Goal: Navigation & Orientation: Find specific page/section

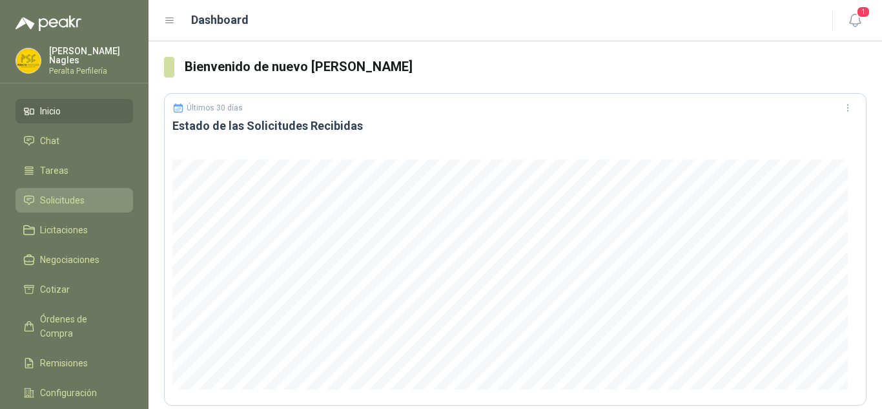
click at [58, 193] on span "Solicitudes" at bounding box center [62, 200] width 45 height 14
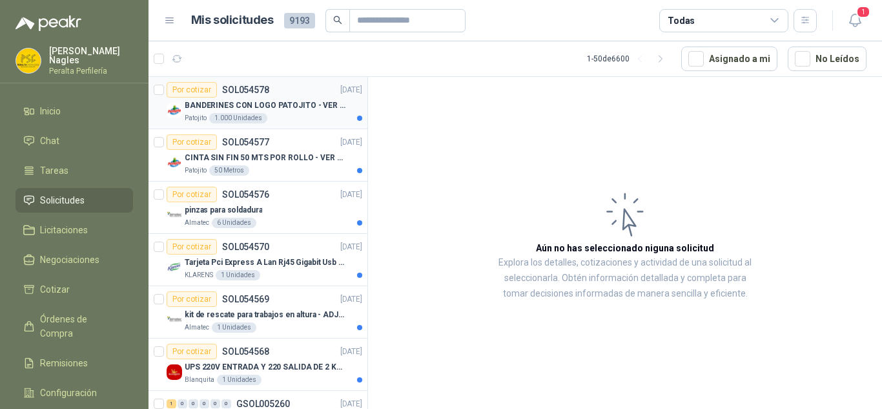
click at [287, 99] on p "BANDERINES CON LOGO PATOJITO - VER DOC ADJUNTO" at bounding box center [265, 105] width 161 height 12
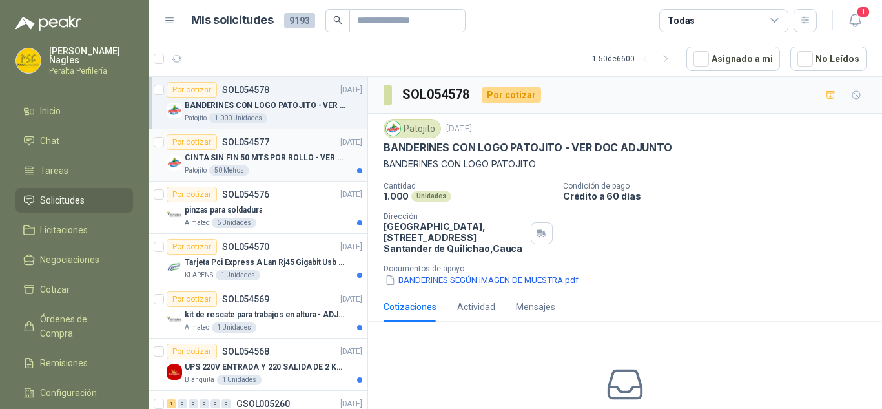
click at [302, 159] on p "CINTA SIN FIN 50 MTS POR ROLLO - VER DOC ADJUNTO" at bounding box center [265, 158] width 161 height 12
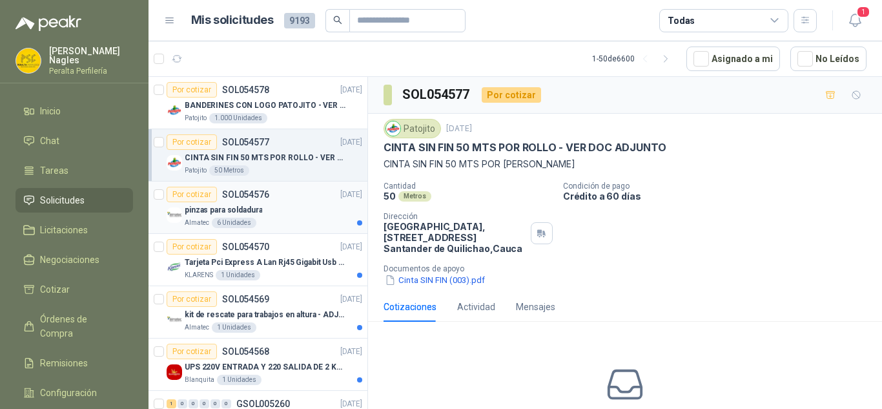
click at [301, 202] on div "pinzas para soldadura" at bounding box center [273, 209] width 177 height 15
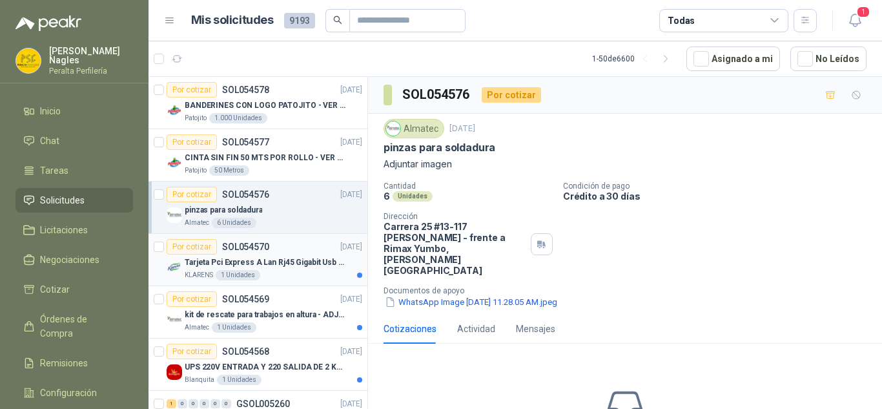
click at [282, 263] on p "Tarjeta Pci Express A Lan Rj45 Gigabit Usb 3.0 X3 Puertos" at bounding box center [265, 262] width 161 height 12
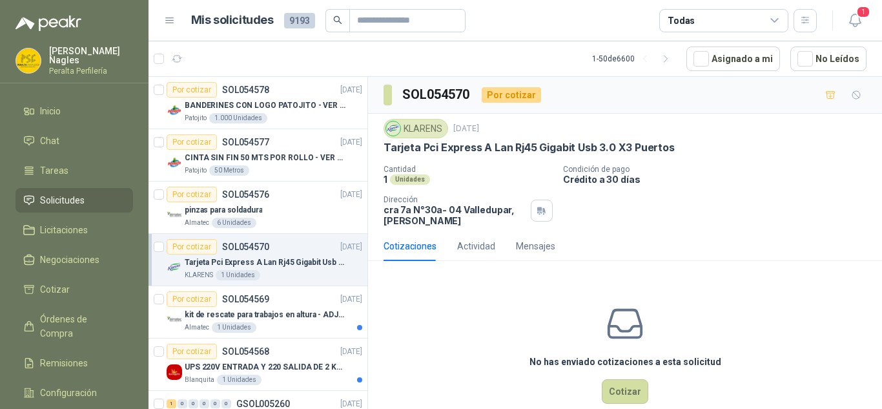
scroll to position [65, 0]
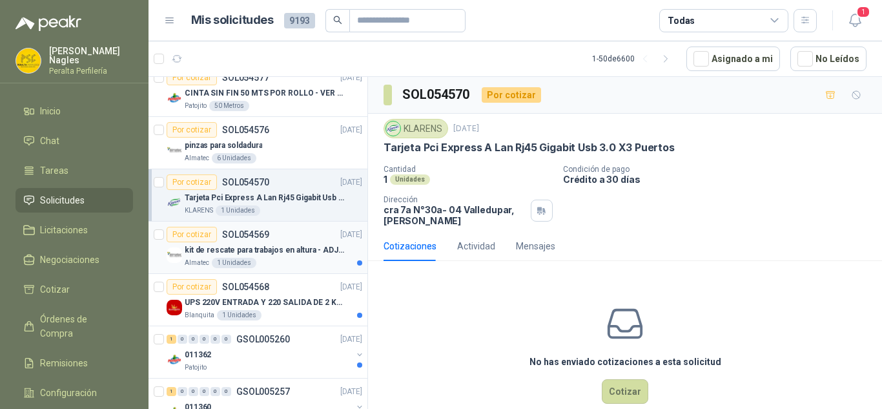
click at [275, 247] on p "kit de rescate para trabajos en altura - ADJUNTAR FICHA TECNICA" at bounding box center [265, 250] width 161 height 12
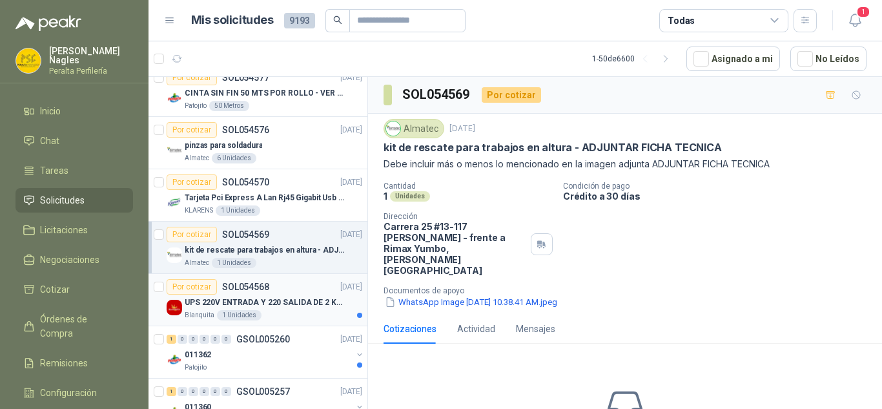
click at [275, 293] on div "Por cotizar SOL054568 [DATE]" at bounding box center [265, 286] width 196 height 15
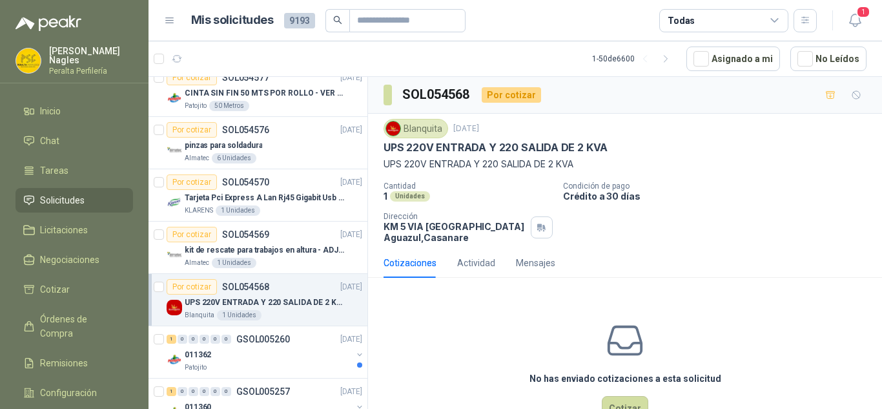
scroll to position [129, 0]
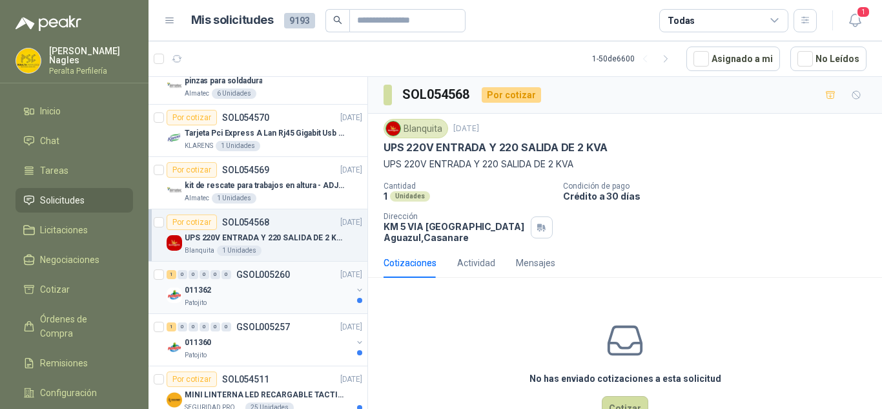
click at [279, 279] on p "GSOL005260" at bounding box center [263, 274] width 54 height 9
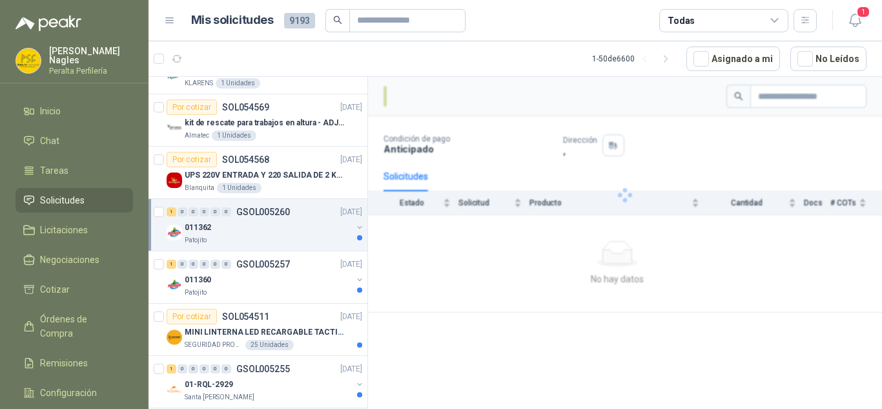
scroll to position [194, 0]
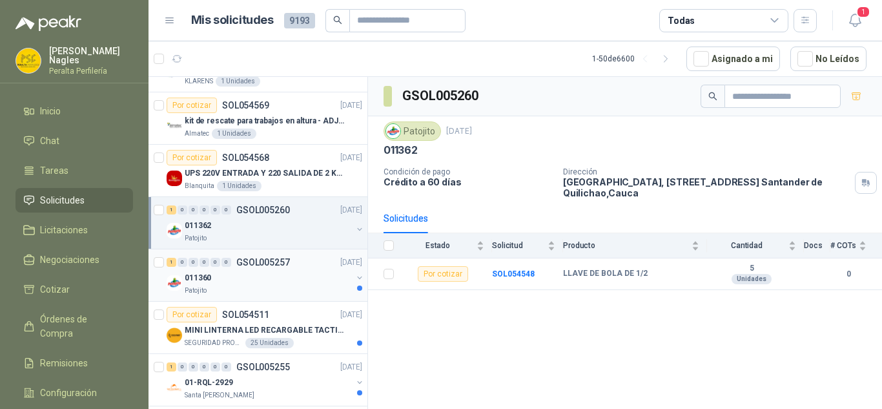
click at [279, 275] on div "011360" at bounding box center [268, 277] width 167 height 15
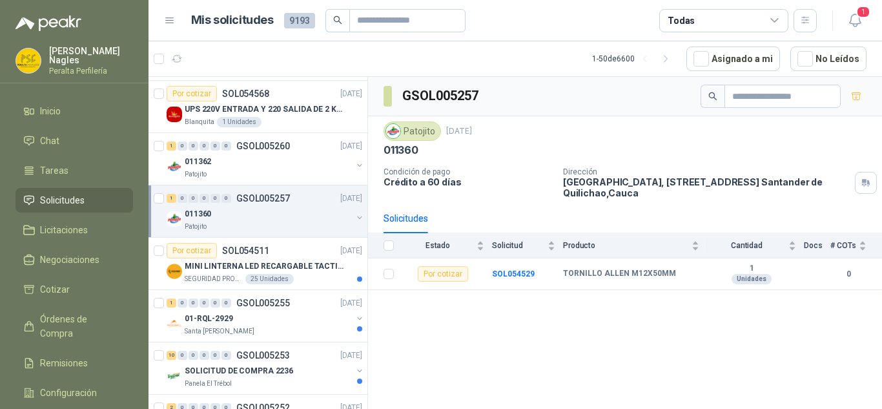
scroll to position [258, 0]
click at [286, 248] on div "Por cotizar SOL054511 [DATE]" at bounding box center [265, 249] width 196 height 15
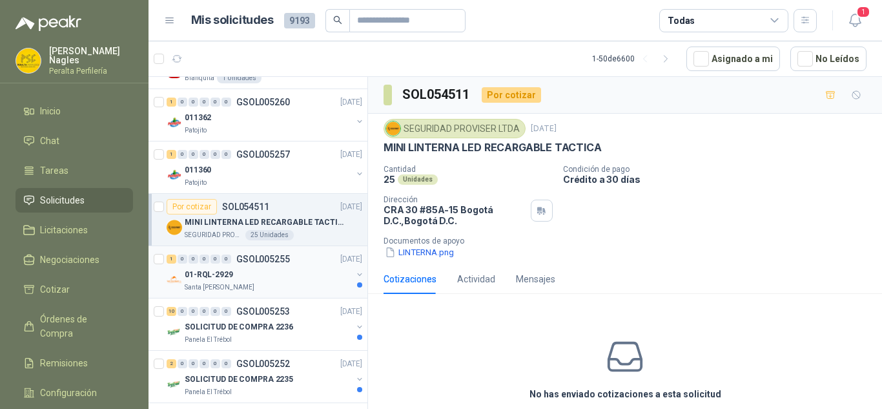
scroll to position [323, 0]
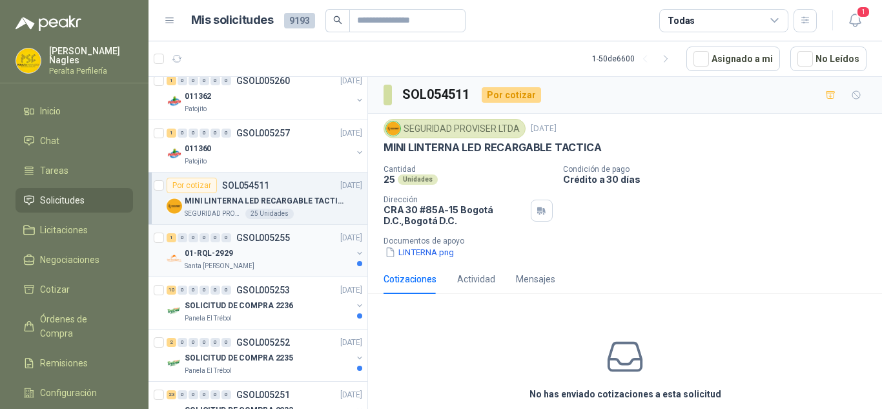
click at [289, 263] on div "Santa [PERSON_NAME]" at bounding box center [268, 266] width 167 height 10
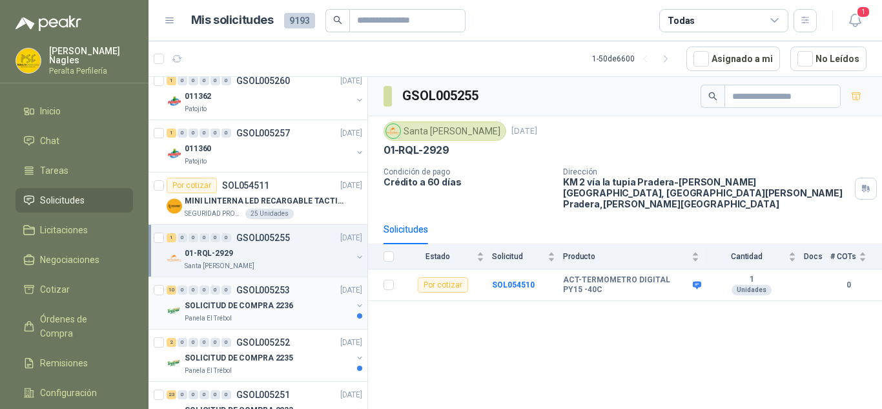
click at [285, 312] on div "SOLICITUD DE COMPRA 2236" at bounding box center [268, 305] width 167 height 15
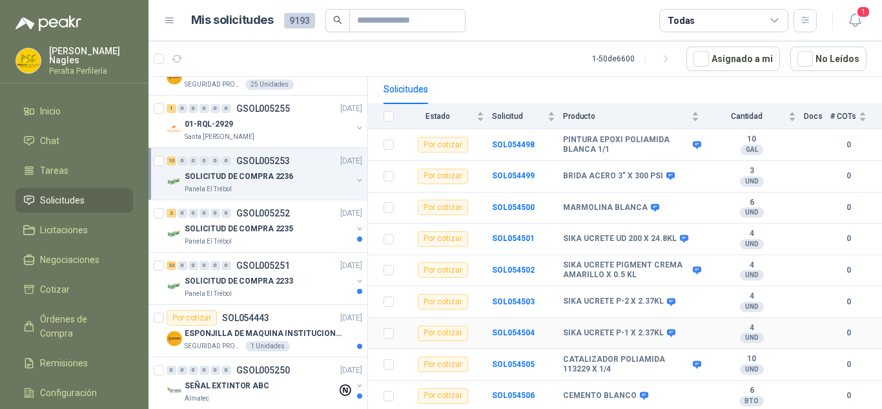
scroll to position [150, 0]
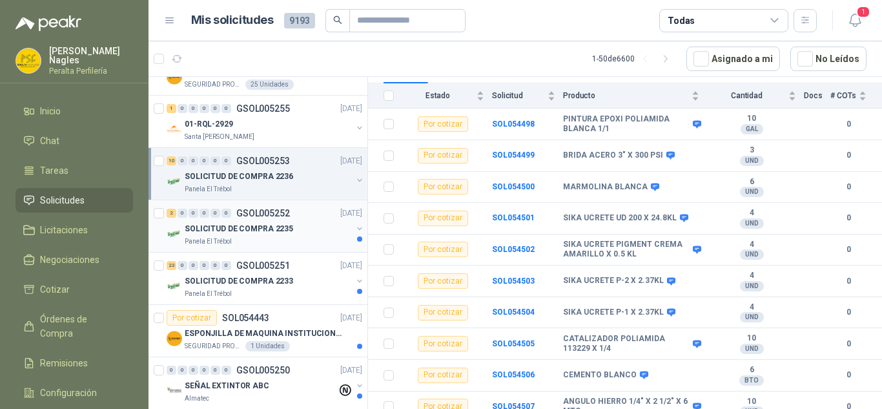
click at [310, 214] on div "2 0 0 0 0 0 GSOL005252 [DATE]" at bounding box center [266, 212] width 198 height 15
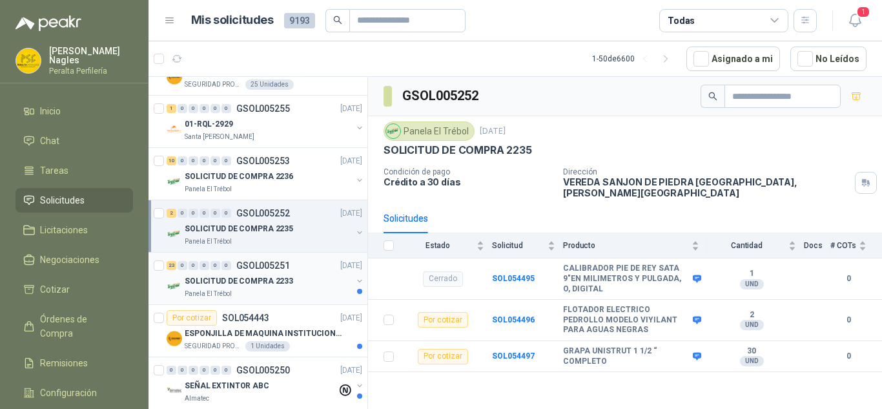
click at [298, 281] on div "SOLICITUD DE COMPRA 2233" at bounding box center [268, 280] width 167 height 15
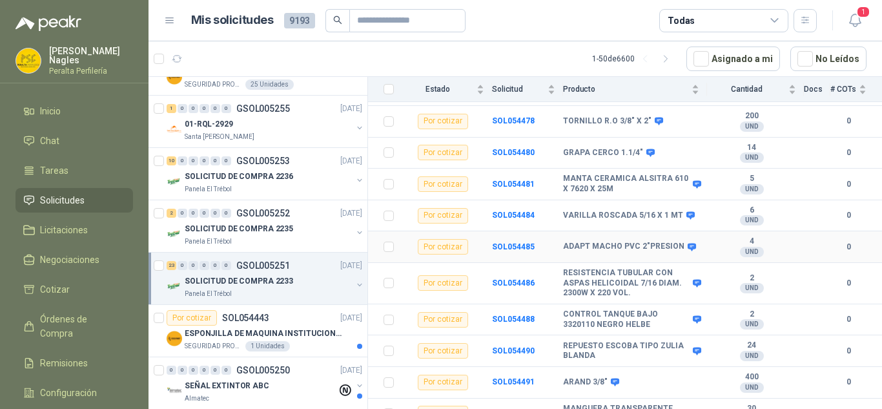
scroll to position [567, 0]
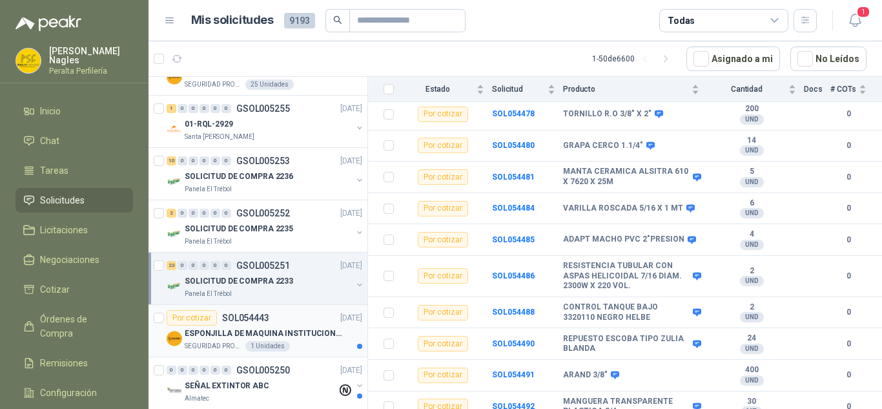
click at [263, 335] on p "ESPONJILLA DE MAQUINA INSTITUCIONAL-NEGRA X 12 UNIDADES" at bounding box center [265, 333] width 161 height 12
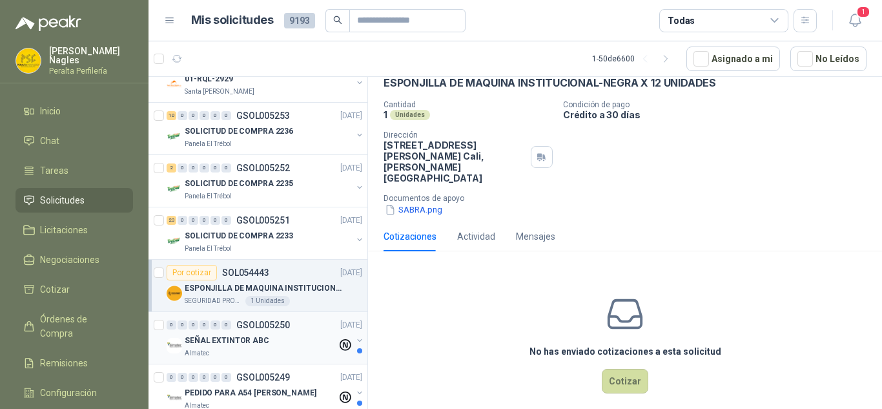
scroll to position [516, 0]
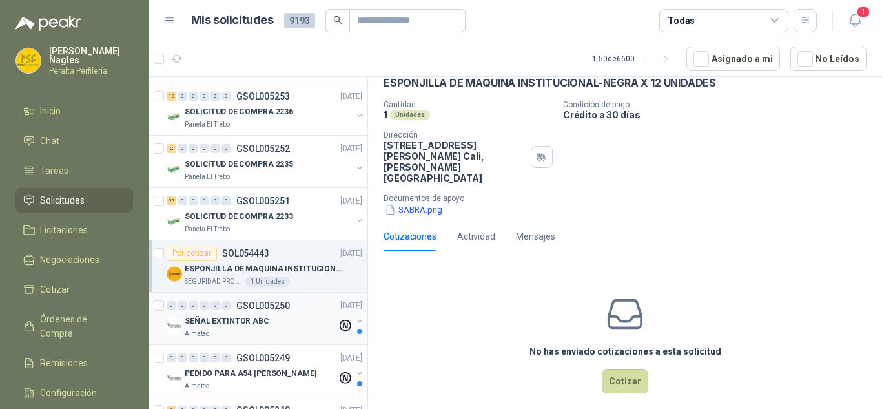
click at [285, 312] on div "0 0 0 0 0 0 GSOL005250 [DATE]" at bounding box center [266, 305] width 198 height 15
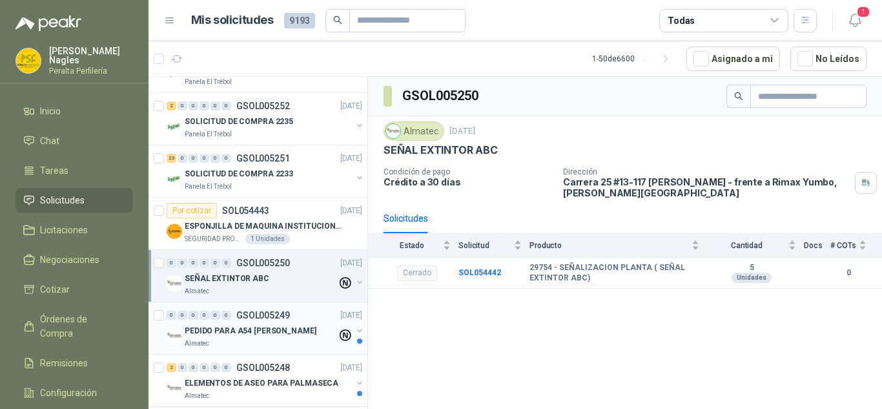
scroll to position [581, 0]
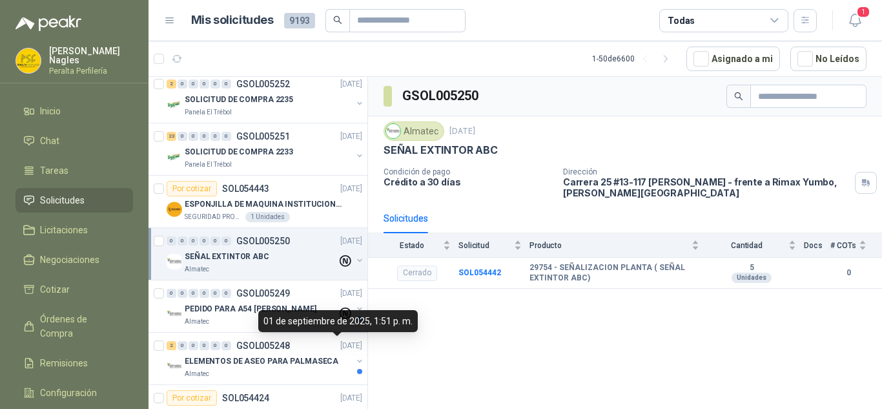
click at [321, 316] on div "01 de septiembre de 2025, 1:51 p. m." at bounding box center [337, 321] width 159 height 22
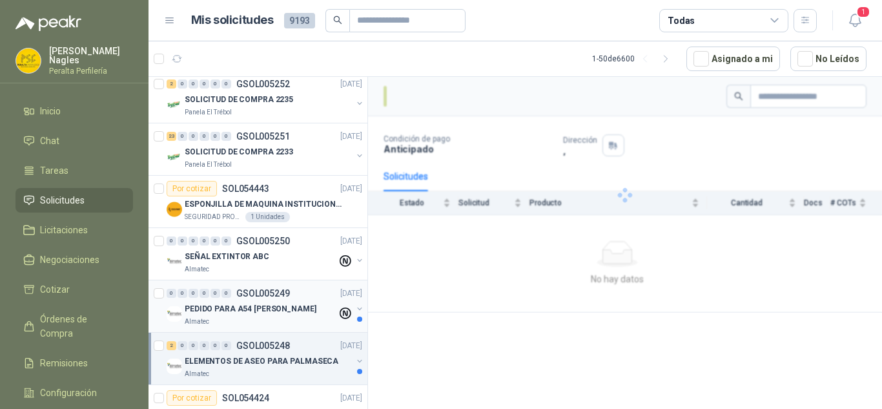
click at [296, 294] on div "0 0 0 0 0 0 GSOL005249 [DATE]" at bounding box center [266, 292] width 198 height 15
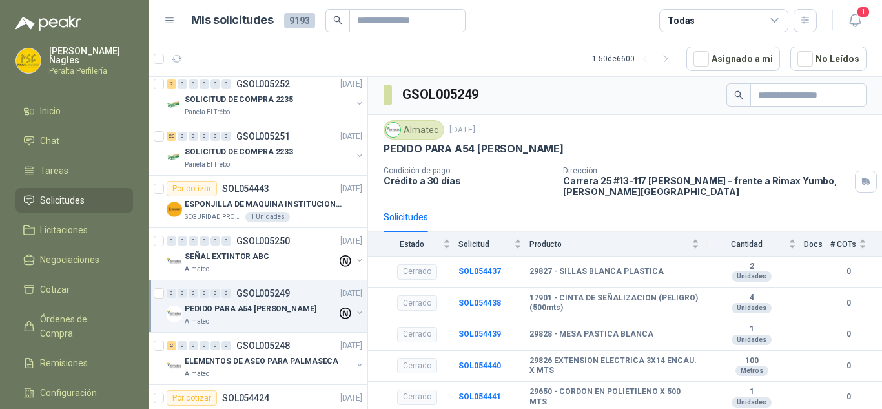
scroll to position [710, 0]
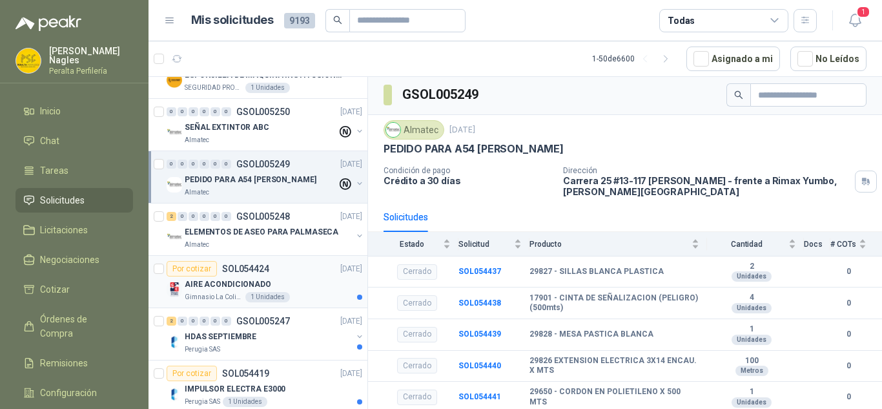
click at [295, 288] on div "AIRE ACONDICIONADO" at bounding box center [273, 283] width 177 height 15
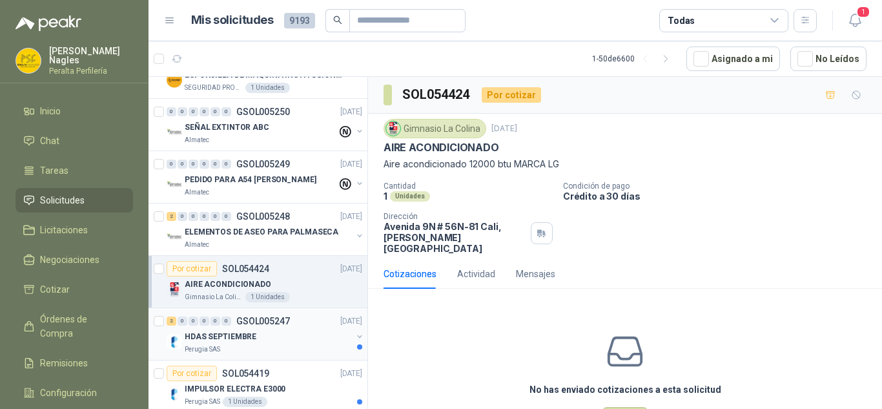
click at [291, 340] on div "HDAS SEPTIEMBRE" at bounding box center [268, 336] width 167 height 15
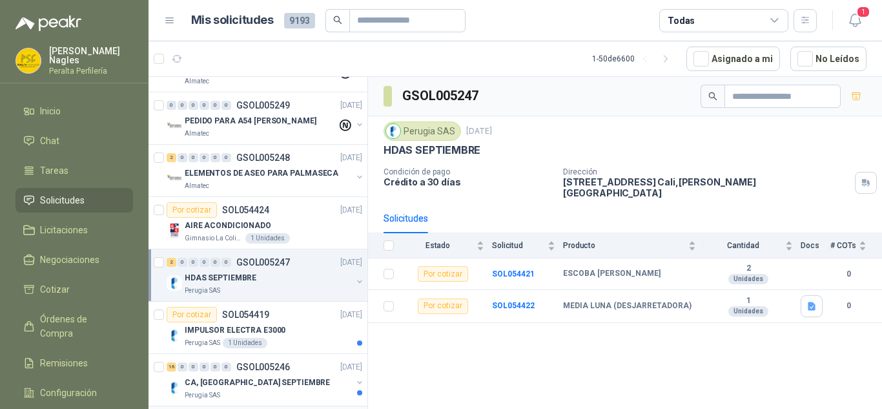
scroll to position [839, 0]
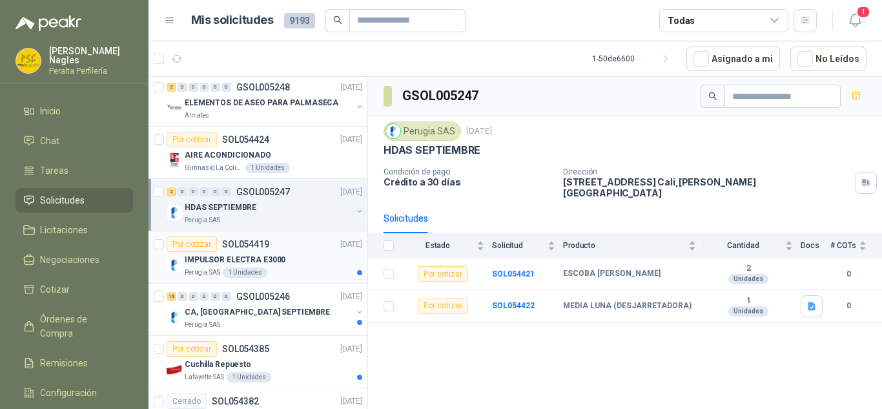
click at [305, 267] on div "Perugia SAS 1 Unidades" at bounding box center [273, 272] width 177 height 10
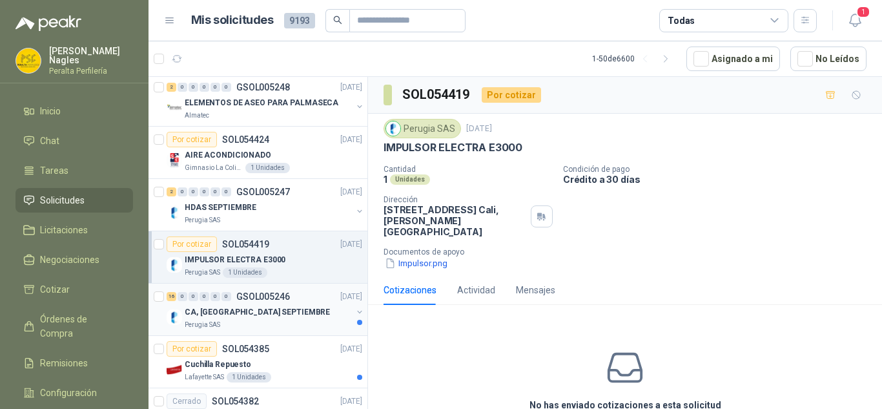
click at [303, 324] on div "Perugia SAS" at bounding box center [268, 324] width 167 height 10
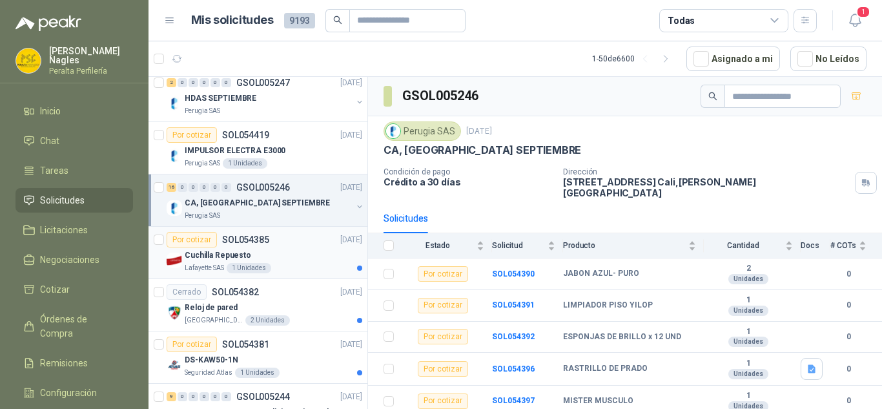
scroll to position [968, 0]
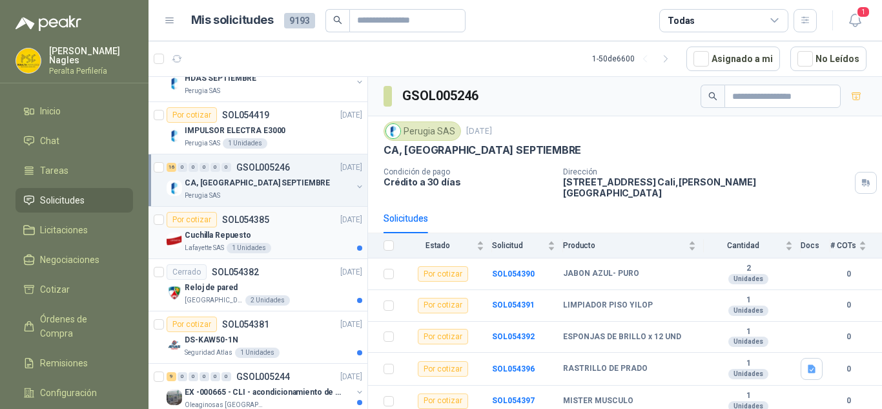
click at [298, 220] on div "Por cotizar SOL054385 [DATE]" at bounding box center [265, 219] width 196 height 15
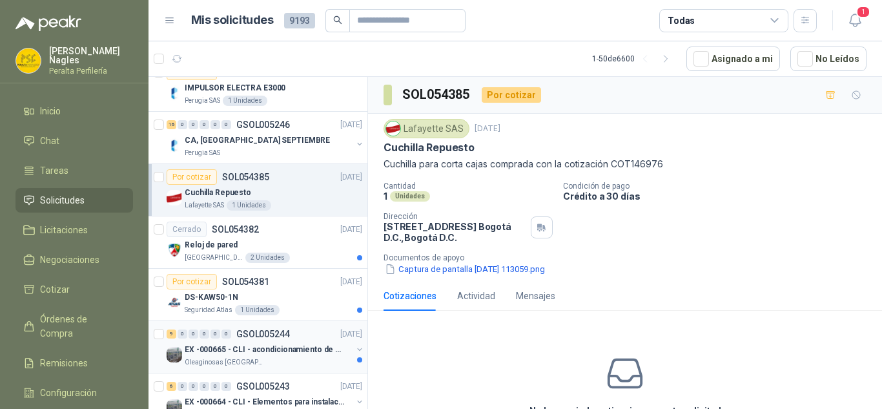
scroll to position [1033, 0]
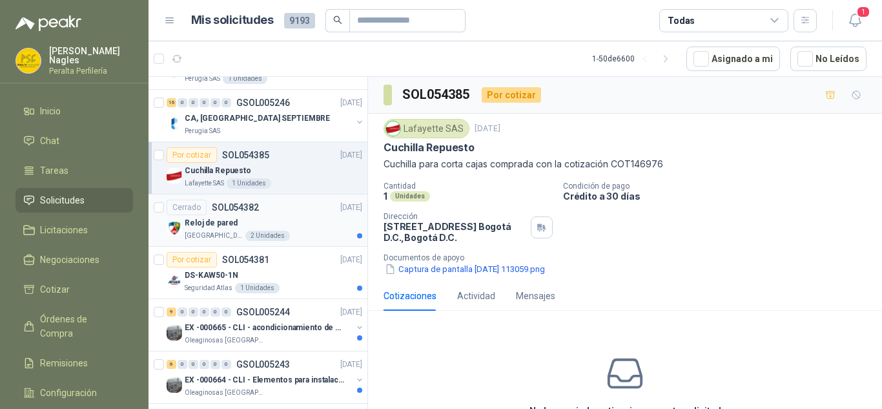
click at [290, 223] on div "Reloj de pared" at bounding box center [273, 222] width 177 height 15
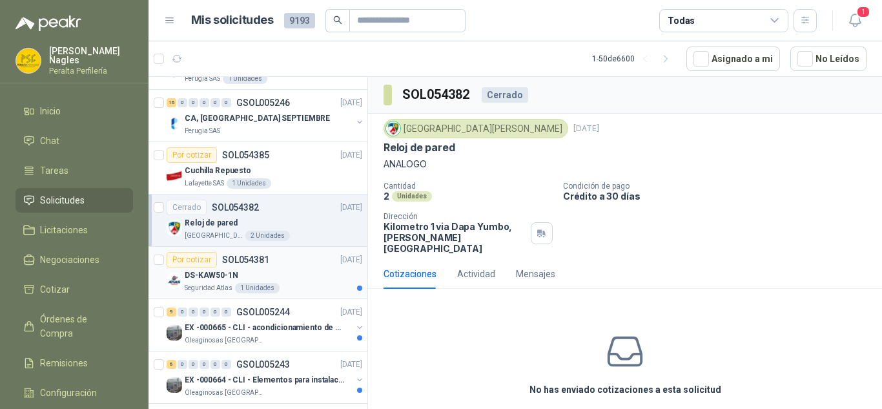
click at [321, 283] on div "Seguridad Atlas 1 Unidades" at bounding box center [273, 288] width 177 height 10
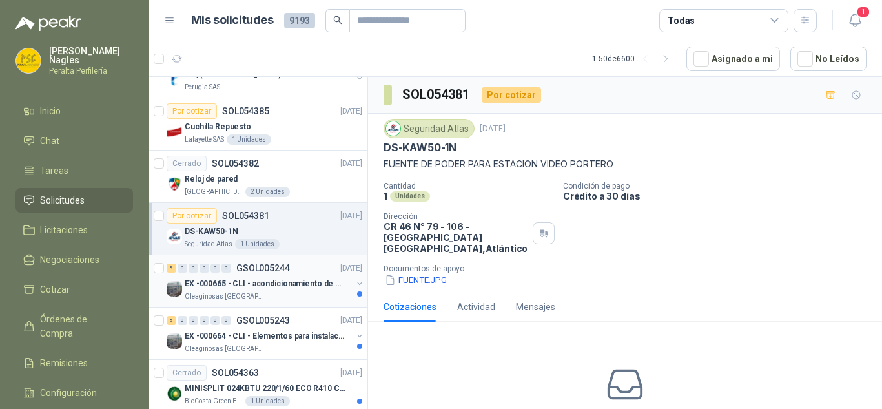
scroll to position [1097, 0]
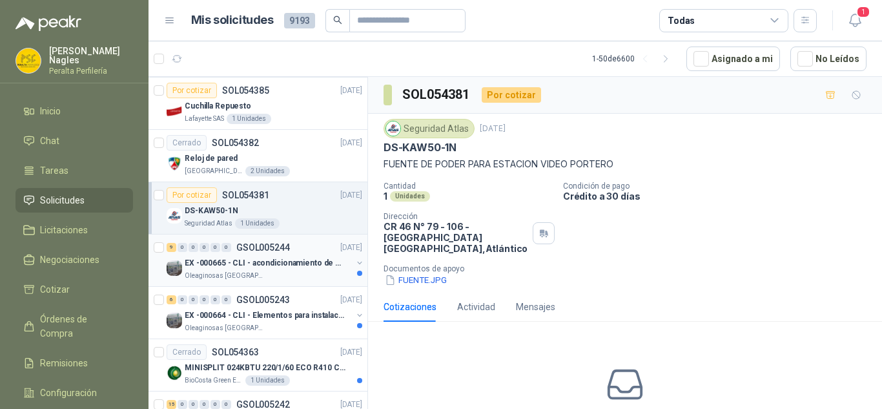
click at [274, 245] on p "GSOL005244" at bounding box center [263, 247] width 54 height 9
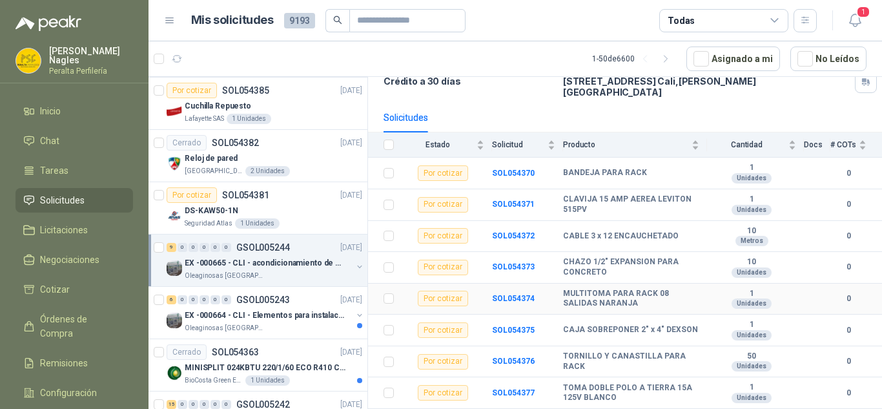
scroll to position [119, 0]
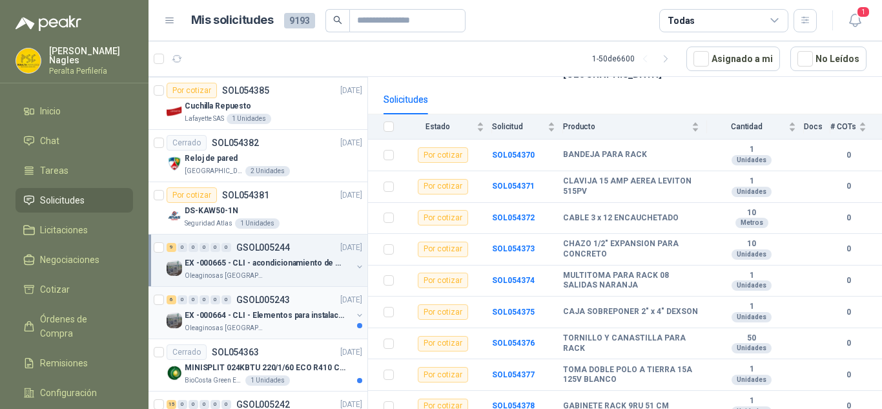
click at [291, 298] on div "6 0 0 0 0 0 GSOL005243 [DATE]" at bounding box center [266, 299] width 198 height 15
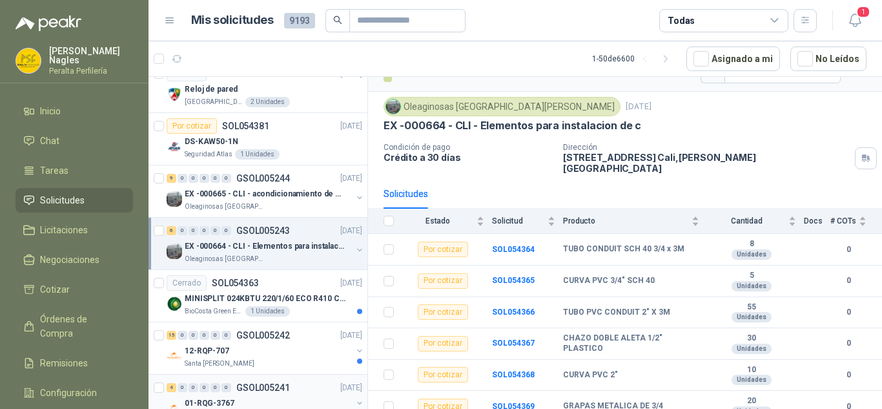
scroll to position [1226, 0]
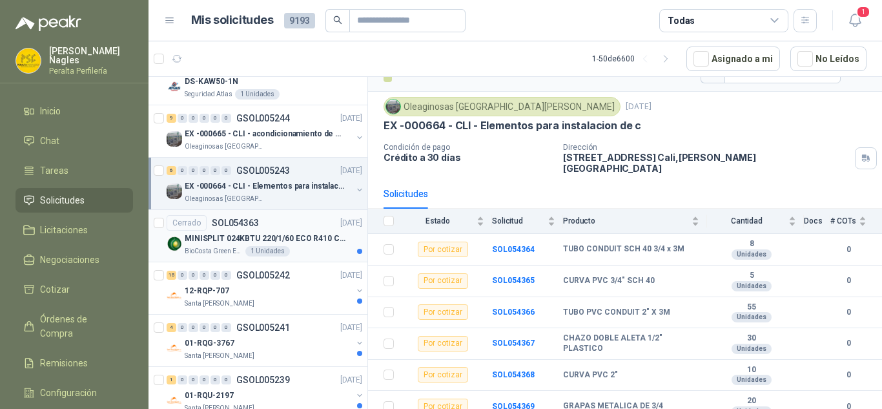
click at [305, 255] on div "BioCosta Green Energy S.A.S 1 Unidades" at bounding box center [273, 251] width 177 height 10
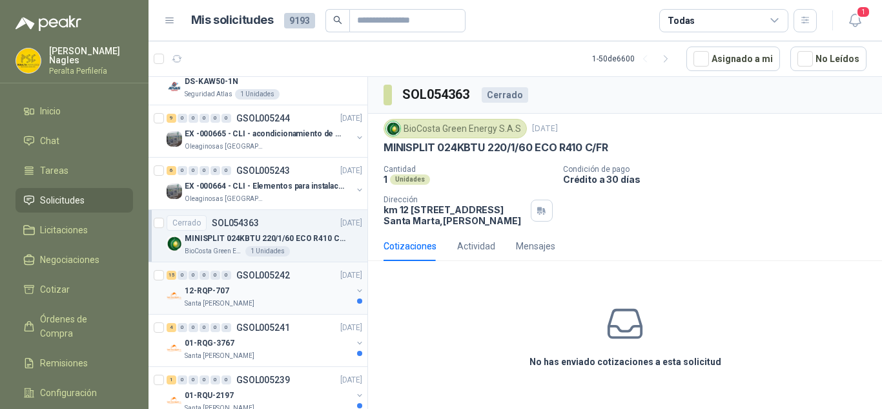
click at [296, 302] on div "Santa [PERSON_NAME]" at bounding box center [268, 303] width 167 height 10
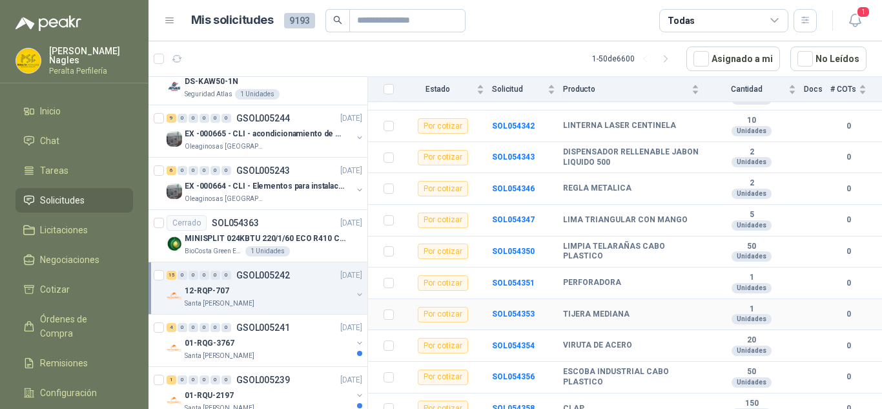
scroll to position [307, 0]
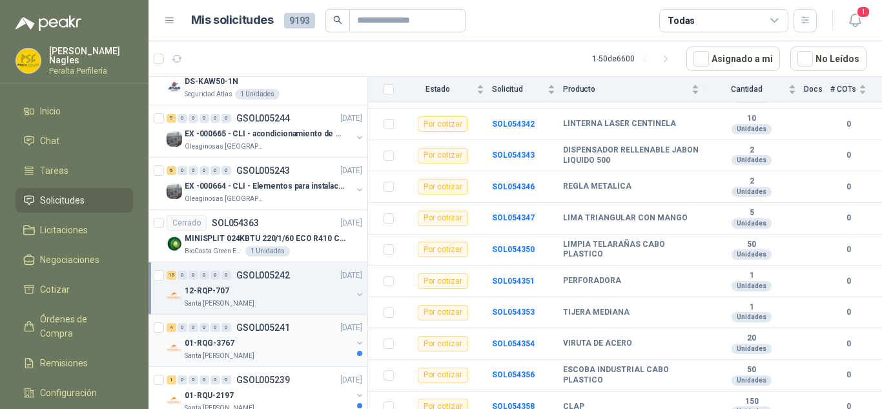
click at [306, 341] on div "01-RQG-3767" at bounding box center [268, 342] width 167 height 15
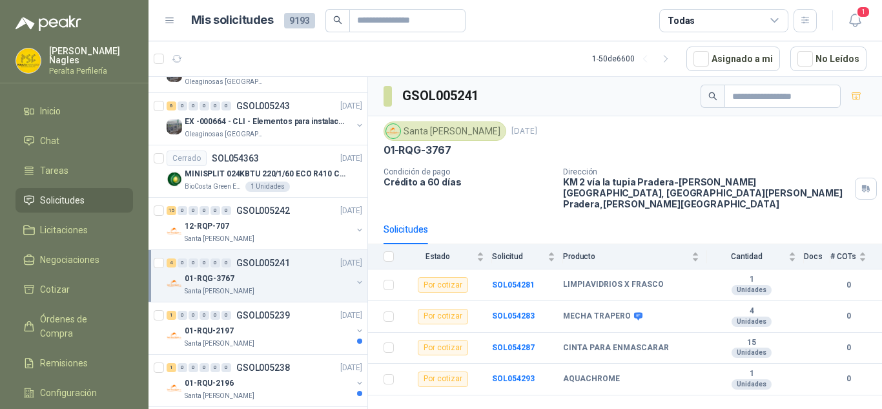
scroll to position [1355, 0]
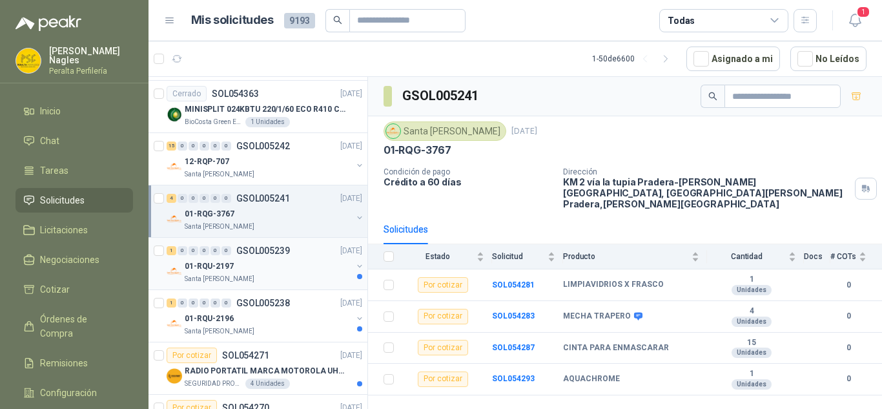
click at [300, 269] on div "01-RQU-2197" at bounding box center [268, 265] width 167 height 15
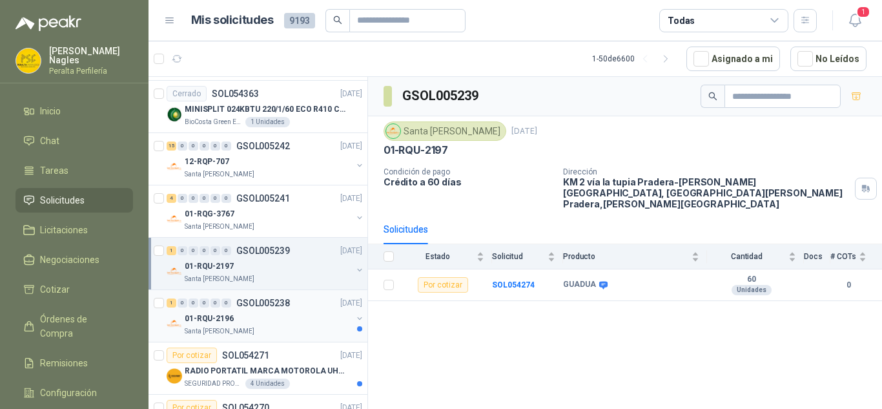
click at [261, 299] on p "GSOL005238" at bounding box center [263, 302] width 54 height 9
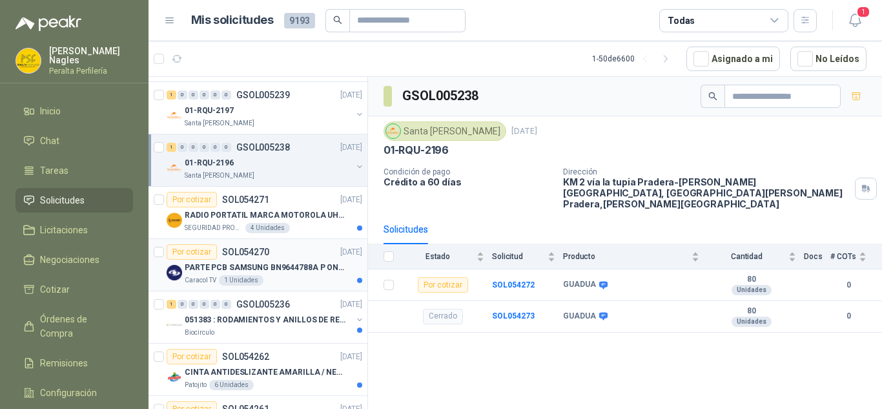
scroll to position [1549, 0]
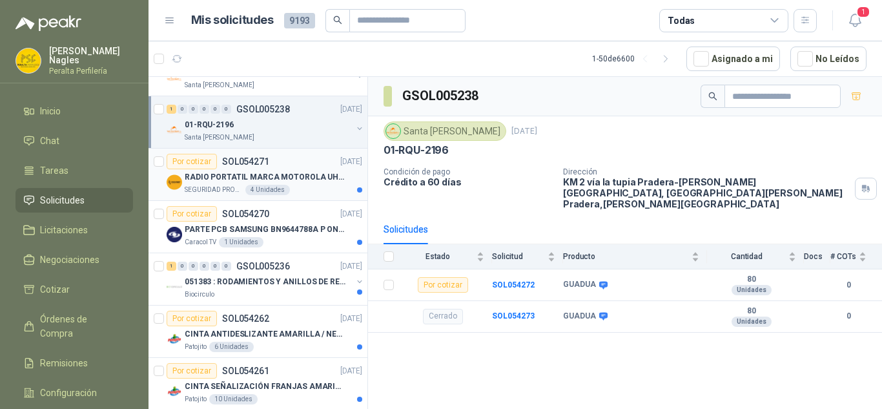
click at [294, 178] on p "RADIO PORTATIL MARCA MOTOROLA UHF SIN PANTALLA CON GPS, INCLUYE: ANTENA, BATERI…" at bounding box center [265, 177] width 161 height 12
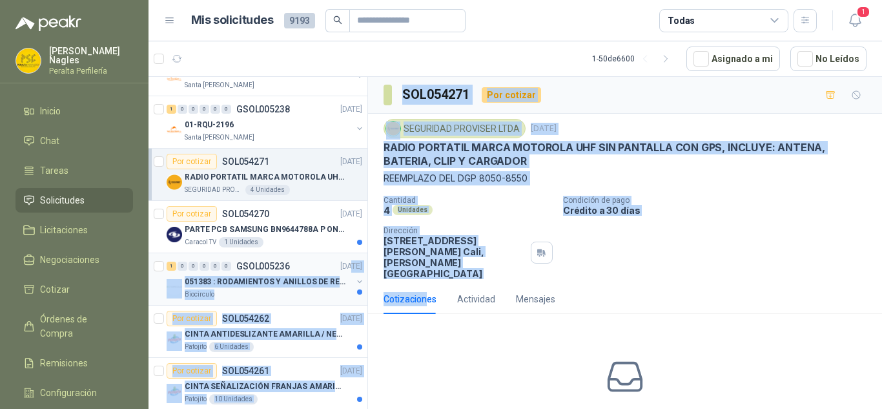
drag, startPoint x: 407, startPoint y: 285, endPoint x: 320, endPoint y: 265, distance: 89.5
click at [323, 266] on div "Por cotizar SOL054578 [DATE] BANDERINES CON LOGO PATOJITO - VER DOC ADJUNTO Pat…" at bounding box center [514, 244] width 733 height 337
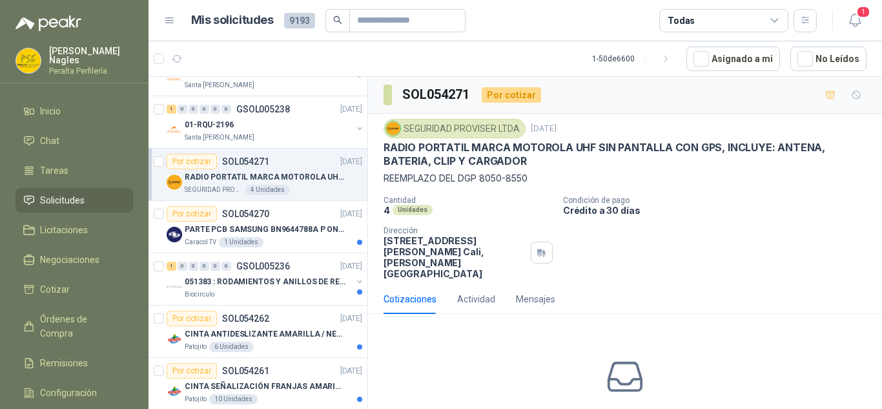
drag, startPoint x: 672, startPoint y: 282, endPoint x: 559, endPoint y: 216, distance: 130.7
click at [672, 284] on div "Cotizaciones Actividad Mensajes" at bounding box center [624, 299] width 483 height 30
click at [285, 219] on div "Por cotizar SOL054270 [DATE]" at bounding box center [265, 213] width 196 height 15
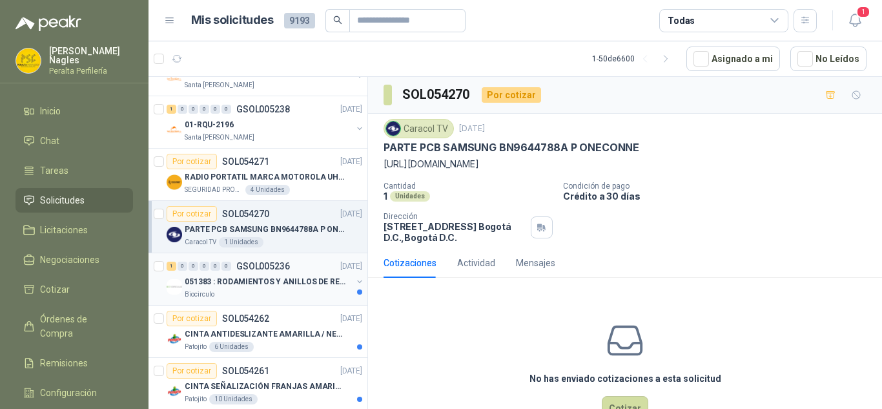
click at [306, 276] on p "051383 : RODAMIENTOS Y ANILLOS DE RETENCION RUEDAS" at bounding box center [265, 282] width 161 height 12
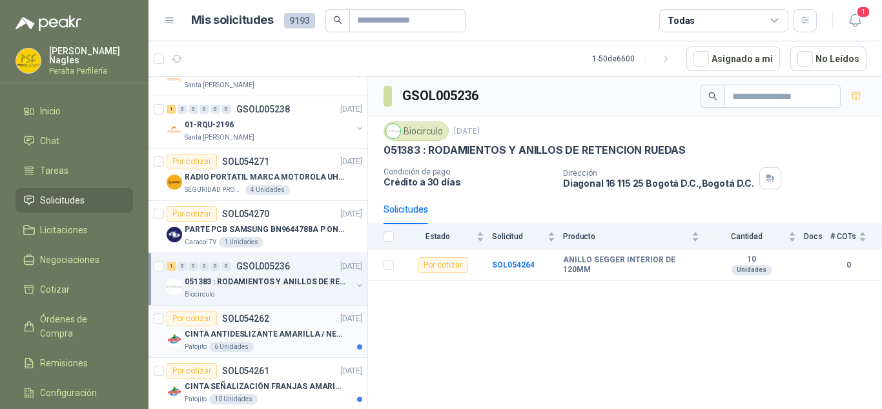
click at [276, 324] on div "Por cotizar SOL054262 [DATE]" at bounding box center [265, 317] width 196 height 15
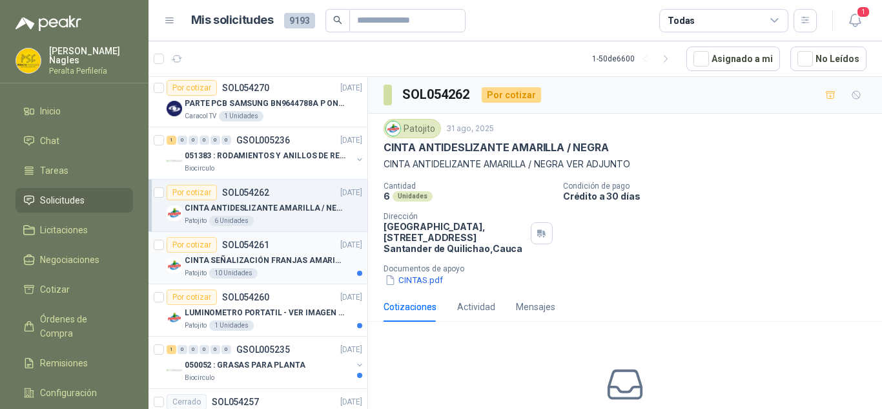
scroll to position [1678, 0]
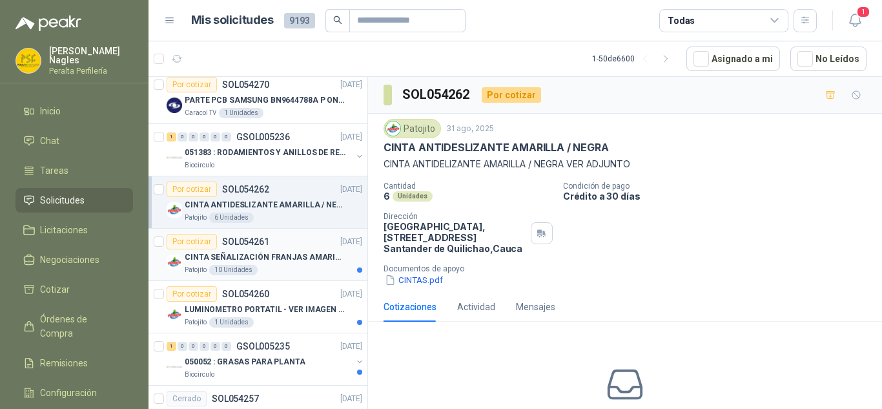
click at [288, 258] on p "CINTA SEÑALIZACIÓN FRANJAS AMARILLAS NEGRA" at bounding box center [265, 257] width 161 height 12
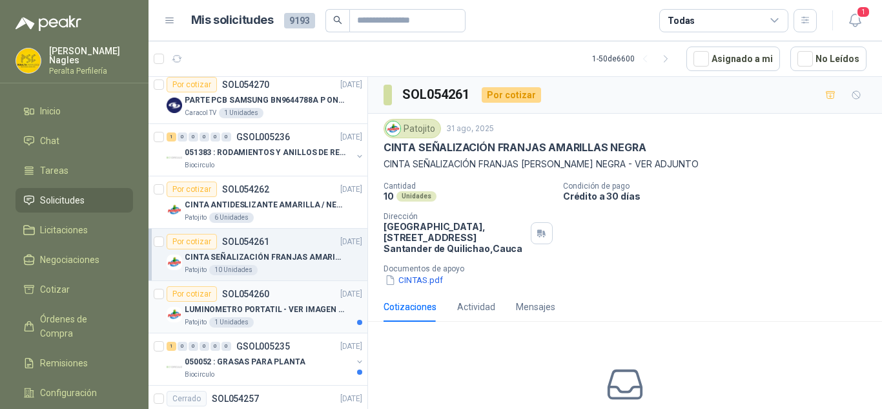
click at [301, 300] on div "Por cotizar SOL054260 [DATE]" at bounding box center [265, 293] width 196 height 15
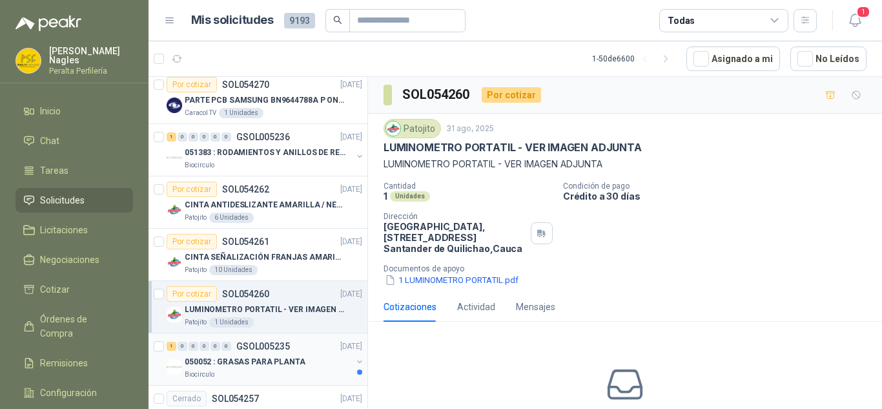
scroll to position [1743, 0]
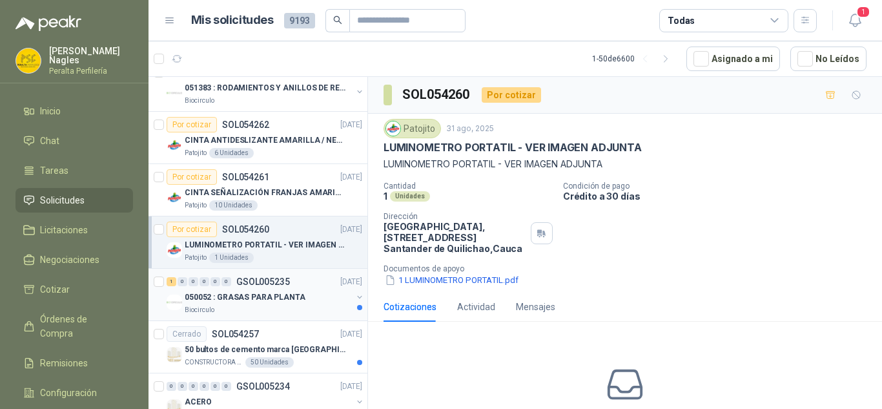
click at [299, 301] on div "050052 : GRASAS PARA PLANTA" at bounding box center [268, 296] width 167 height 15
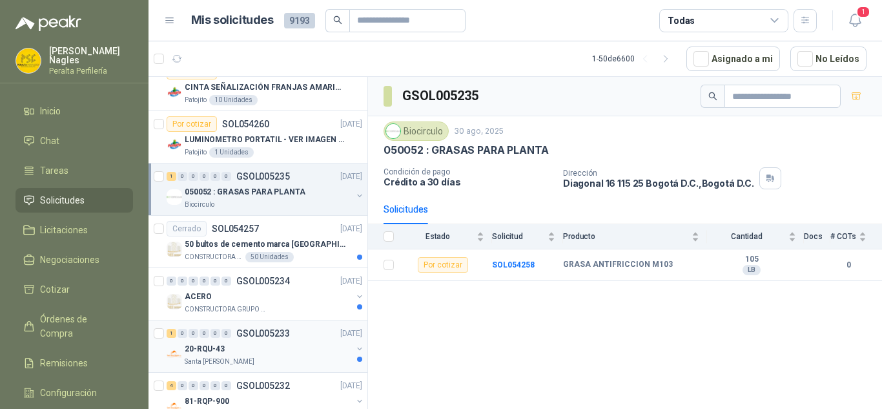
scroll to position [1872, 0]
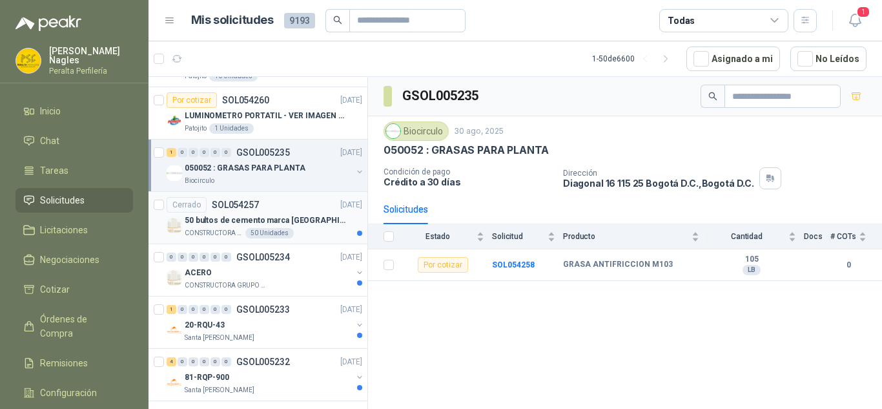
click at [305, 219] on p "50 bultos de cemento marca [GEOGRAPHIC_DATA][PERSON_NAME]" at bounding box center [265, 220] width 161 height 12
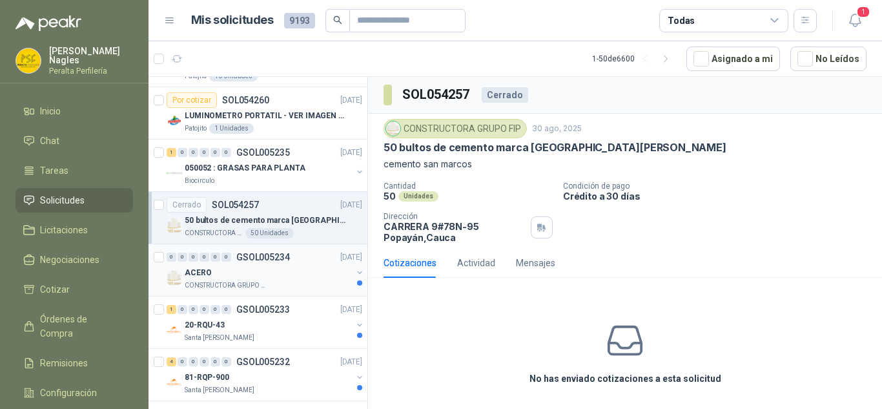
click at [297, 269] on div "ACERO" at bounding box center [268, 272] width 167 height 15
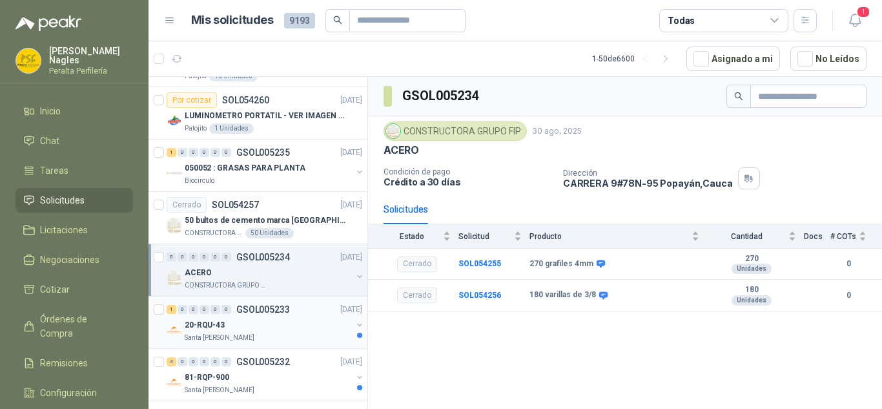
click at [294, 329] on div "20-RQU-43" at bounding box center [268, 324] width 167 height 15
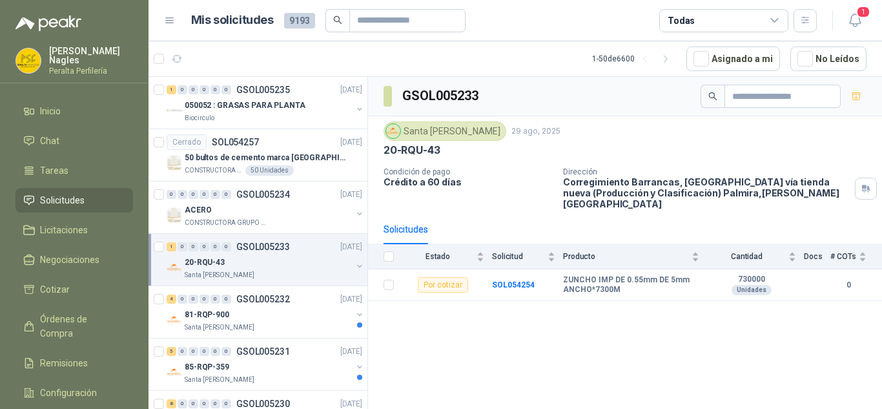
scroll to position [2001, 0]
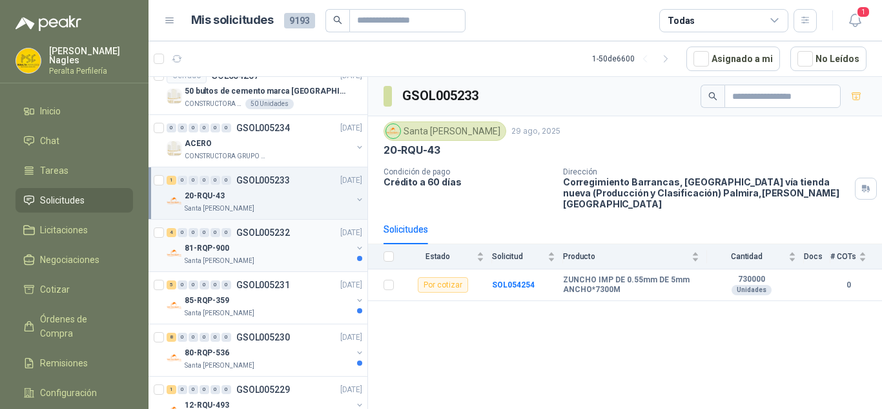
click at [307, 246] on div "81-RQP-900" at bounding box center [268, 247] width 167 height 15
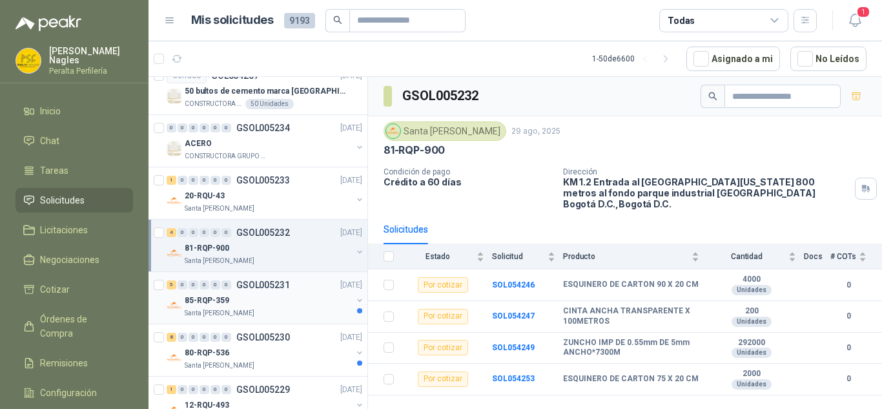
click at [290, 314] on div "Santa [PERSON_NAME]" at bounding box center [268, 313] width 167 height 10
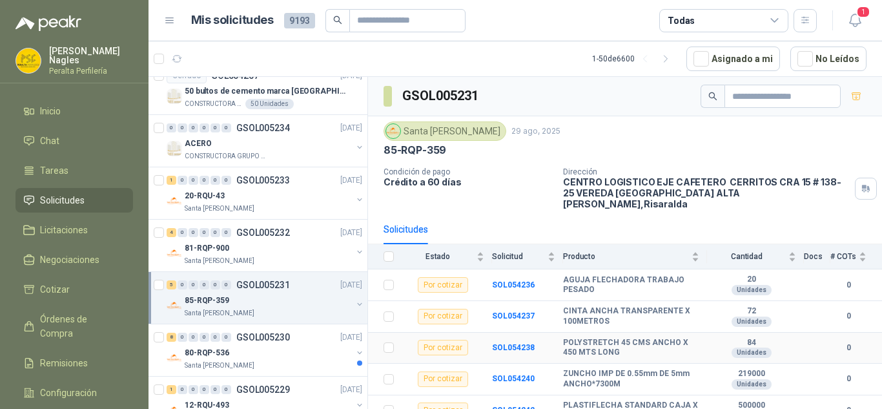
scroll to position [2, 0]
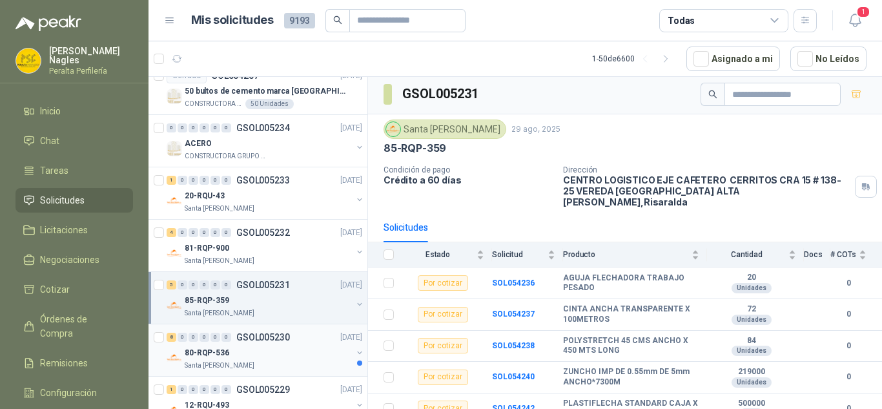
click at [308, 338] on div "8 0 0 0 0 0 GSOL005230 [DATE]" at bounding box center [266, 336] width 198 height 15
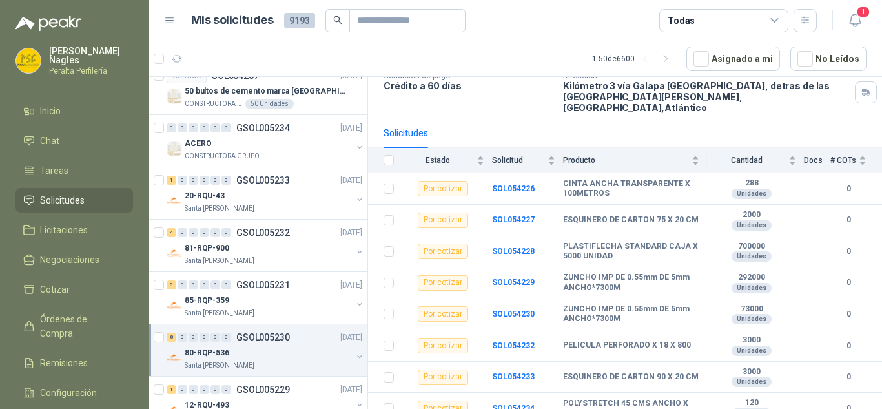
scroll to position [2130, 0]
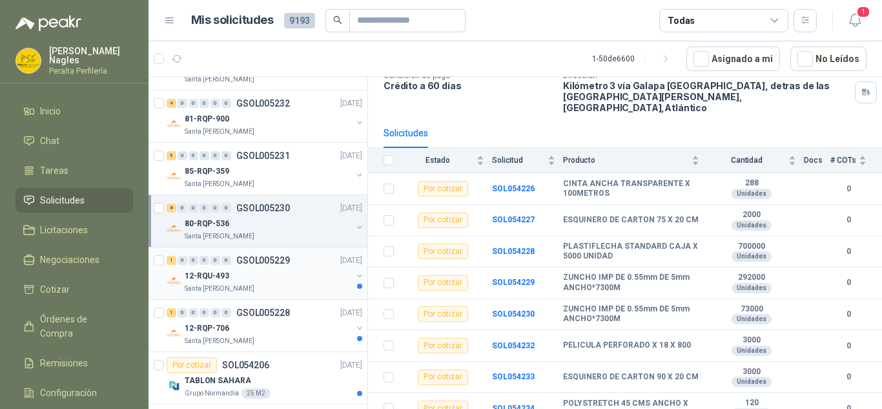
click at [287, 266] on div "1 0 0 0 0 0 GSOL005229 [DATE]" at bounding box center [266, 259] width 198 height 15
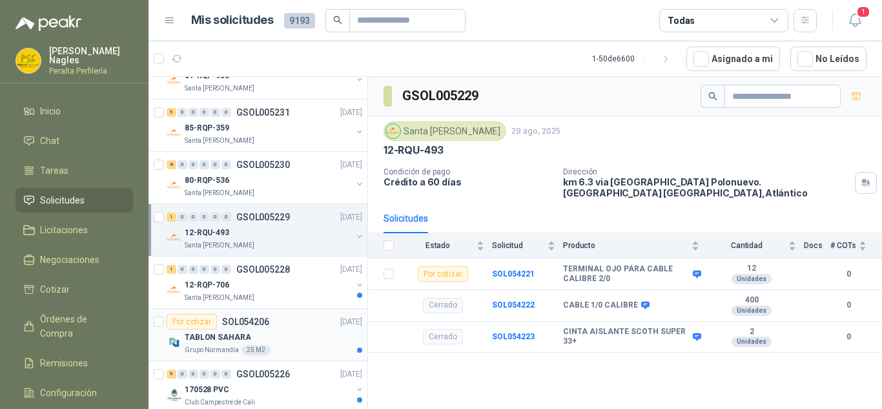
scroll to position [2194, 0]
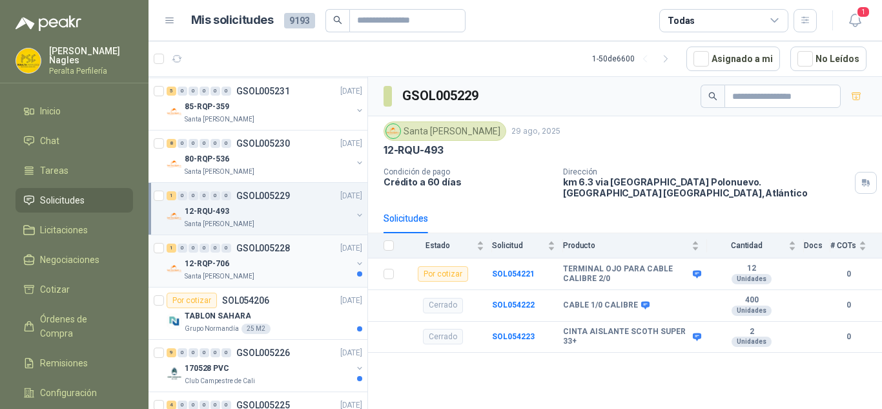
click at [291, 259] on div "12-RQP-706" at bounding box center [268, 263] width 167 height 15
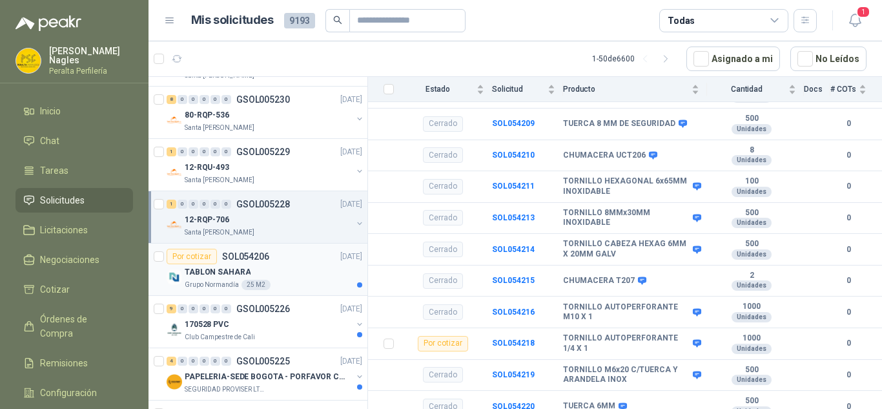
scroll to position [2259, 0]
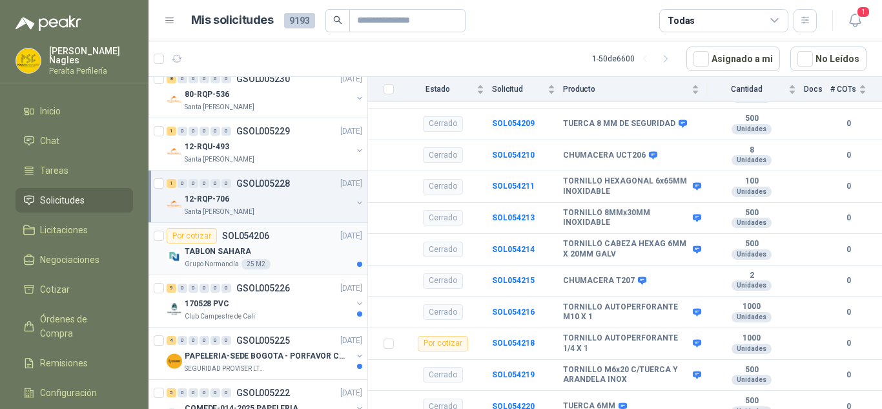
click at [281, 241] on div "Por cotizar SOL054206 [DATE]" at bounding box center [265, 235] width 196 height 15
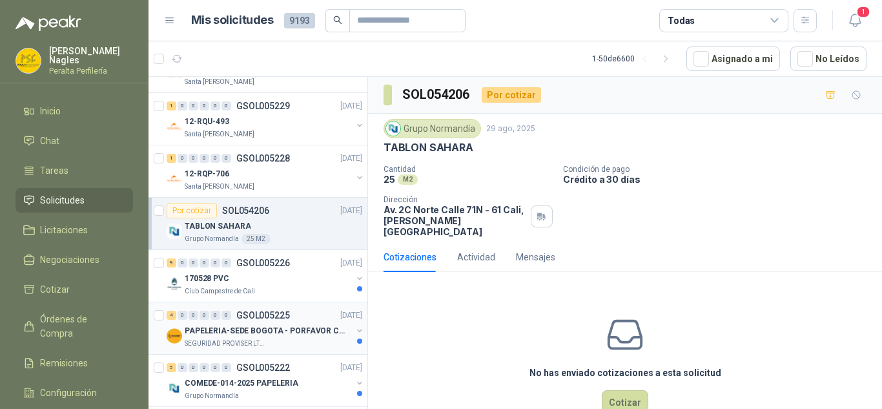
scroll to position [2306, 0]
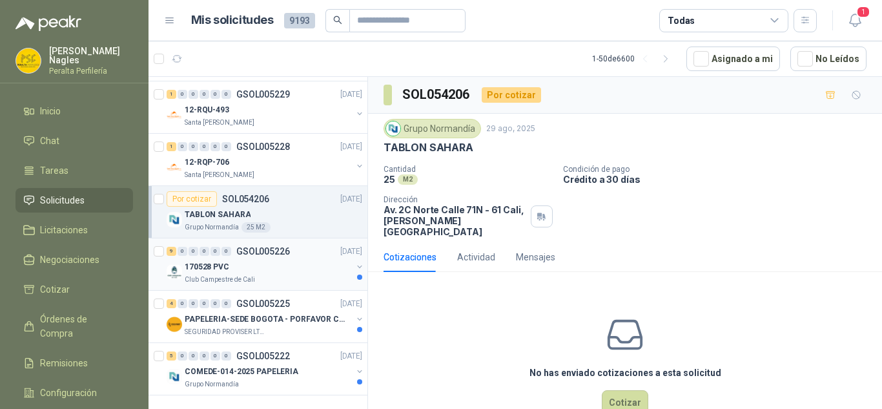
click at [278, 263] on div "170528 PVC" at bounding box center [268, 266] width 167 height 15
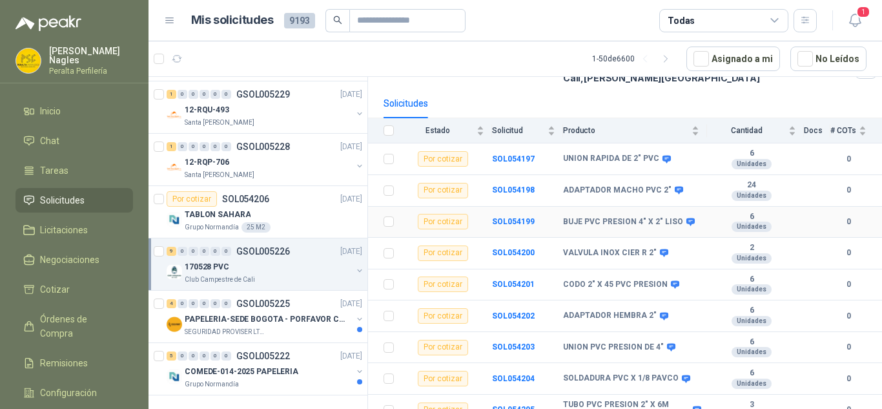
scroll to position [128, 0]
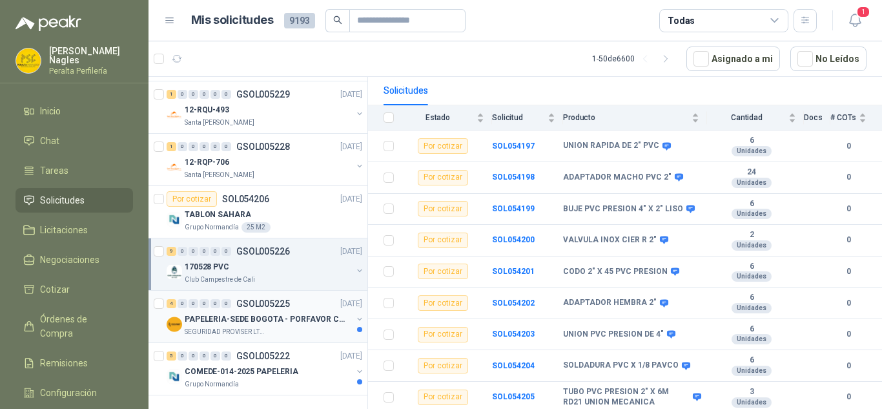
click at [296, 313] on p "PAPELERIA-SEDE BOGOTA - PORFAVOR CTZ COMPLETO" at bounding box center [265, 319] width 161 height 12
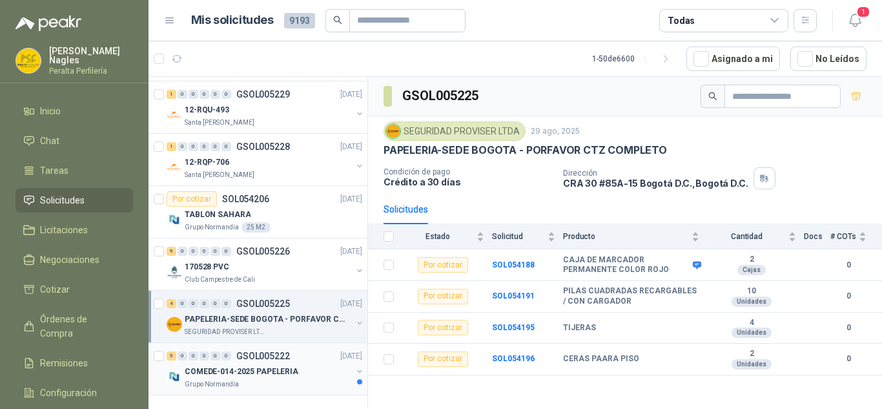
click at [281, 352] on div "5 0 0 0 0 0 GSOL005222 [DATE]" at bounding box center [266, 355] width 198 height 15
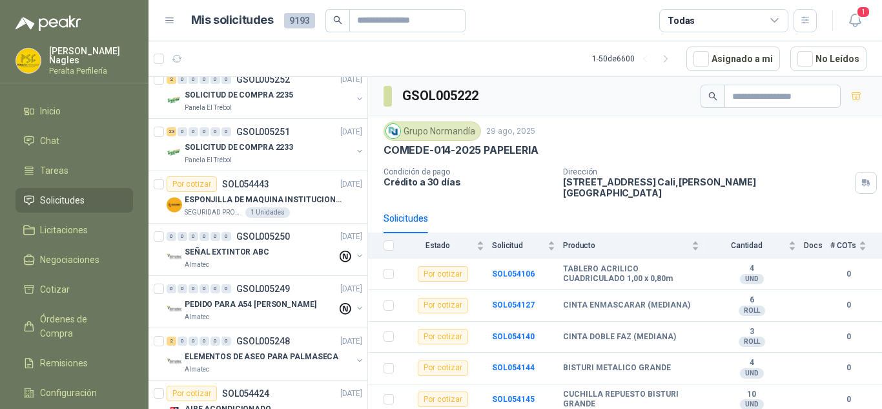
scroll to position [563, 0]
